Goal: Find specific page/section: Find specific page/section

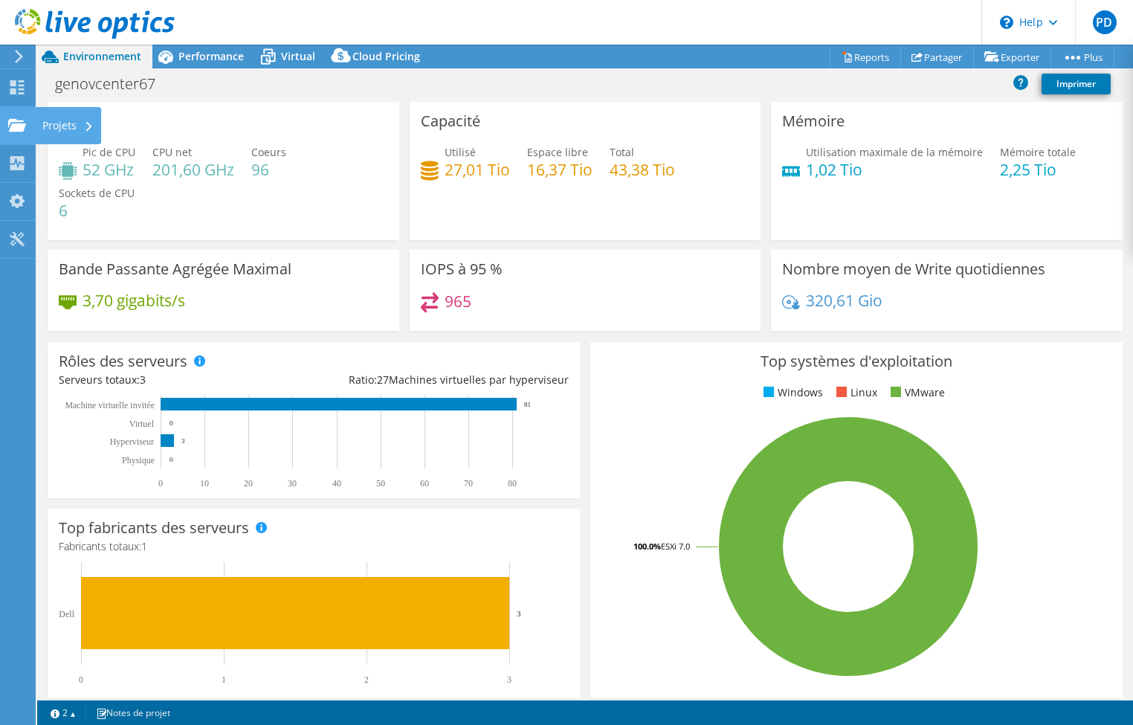
select select "USD"
click at [16, 126] on use at bounding box center [17, 124] width 18 height 13
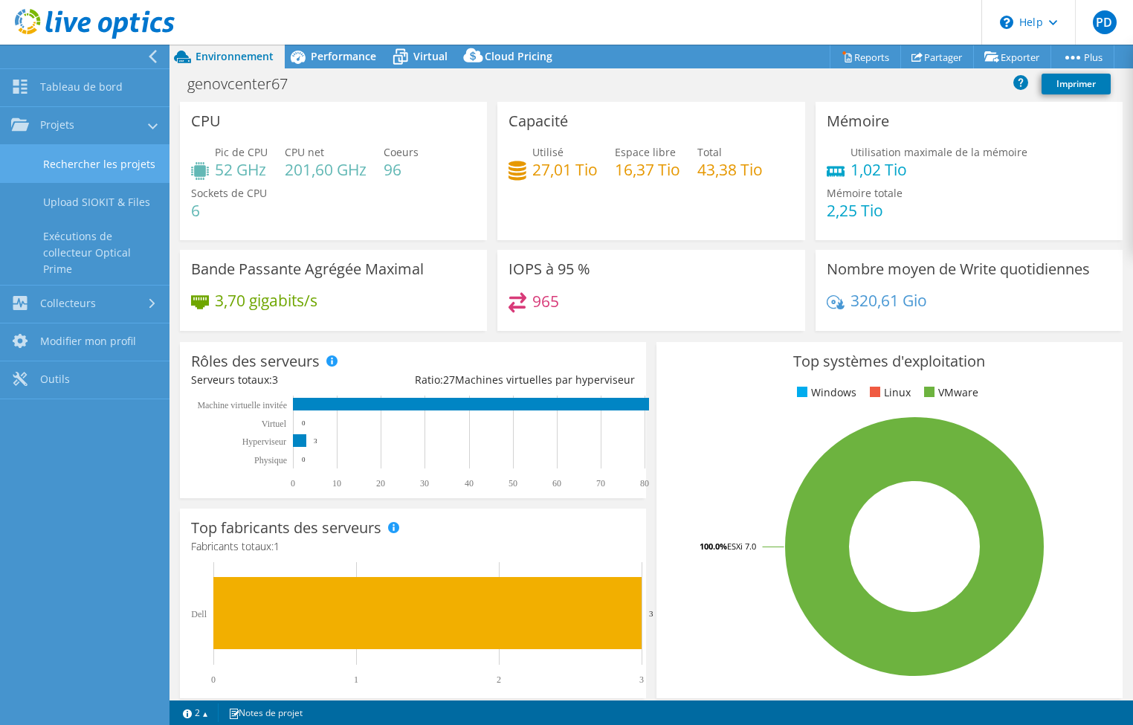
click at [91, 166] on link "Rechercher les projets" at bounding box center [85, 164] width 170 height 38
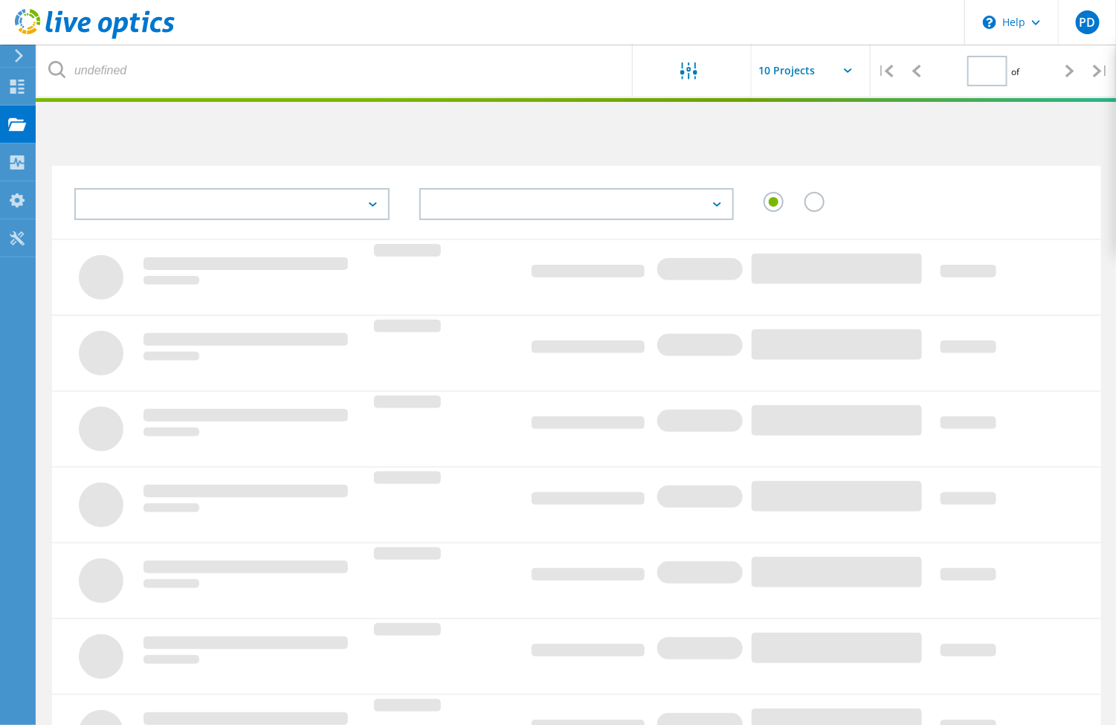
type input "1"
